Goal: Check status

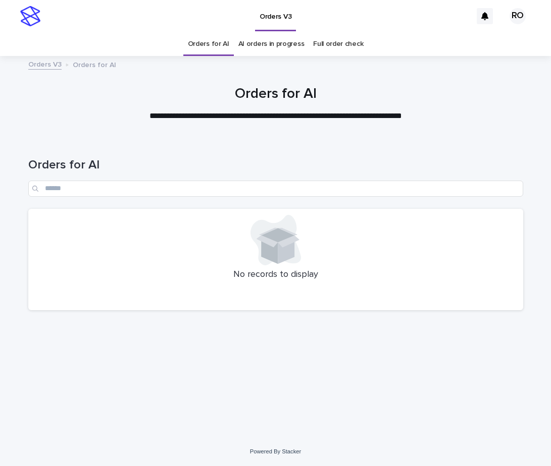
click at [506, 152] on div "Orders for AI" at bounding box center [275, 173] width 495 height 71
click at [268, 47] on link "AI orders in progress" at bounding box center [271, 44] width 66 height 24
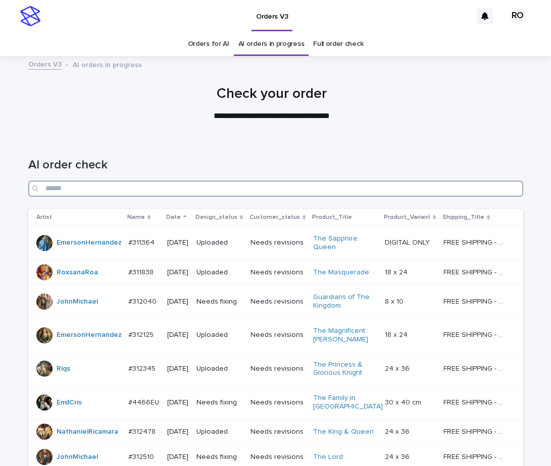
click at [449, 194] on input "Search" at bounding box center [275, 189] width 495 height 16
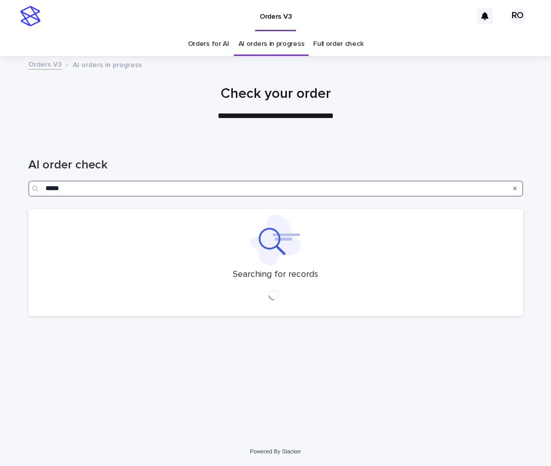
type input "******"
